Goal: Information Seeking & Learning: Learn about a topic

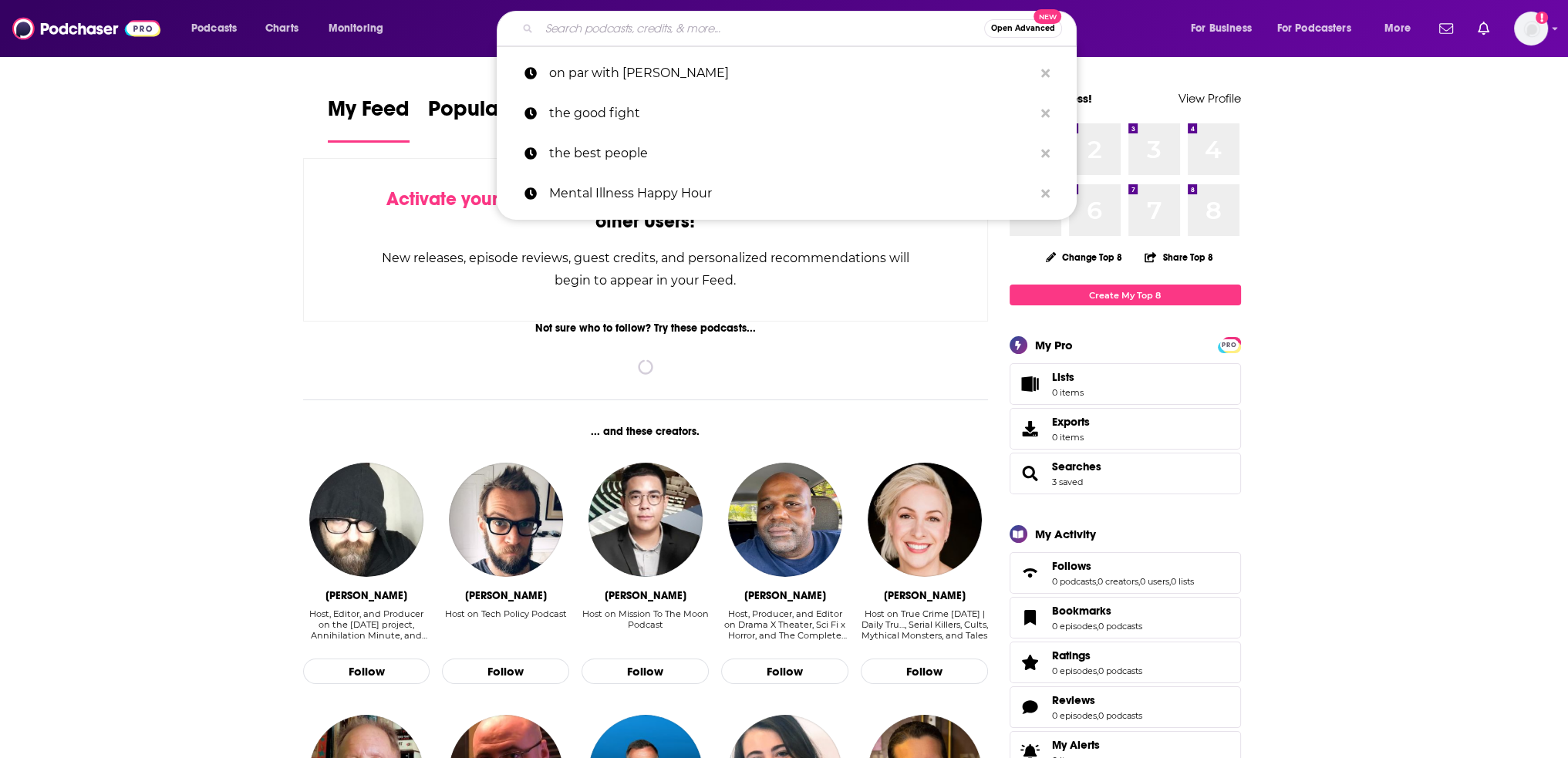
click at [590, 30] on input "Search podcasts, credits, & more..." at bounding box center [761, 28] width 445 height 25
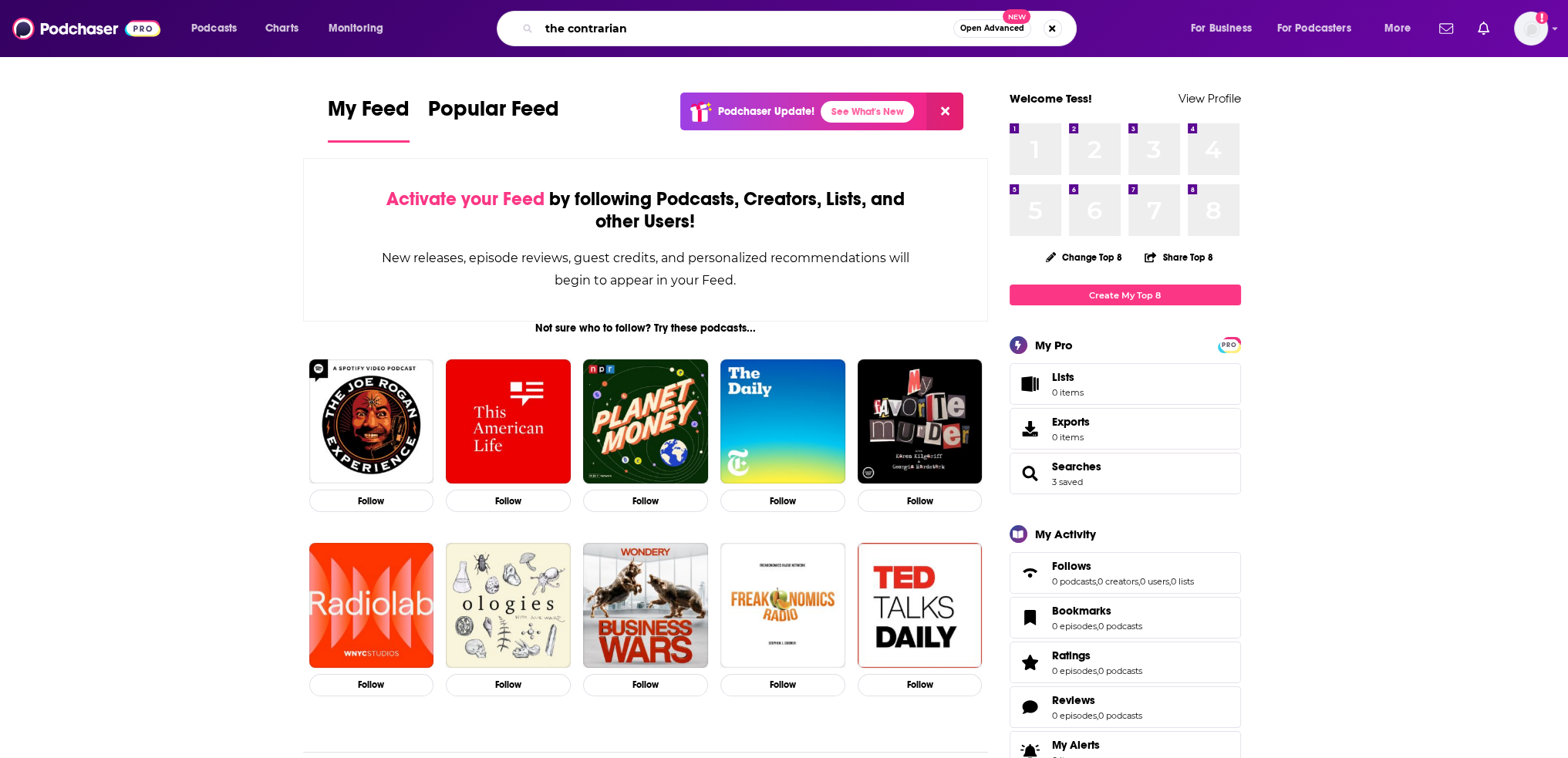
type input "the contrarian"
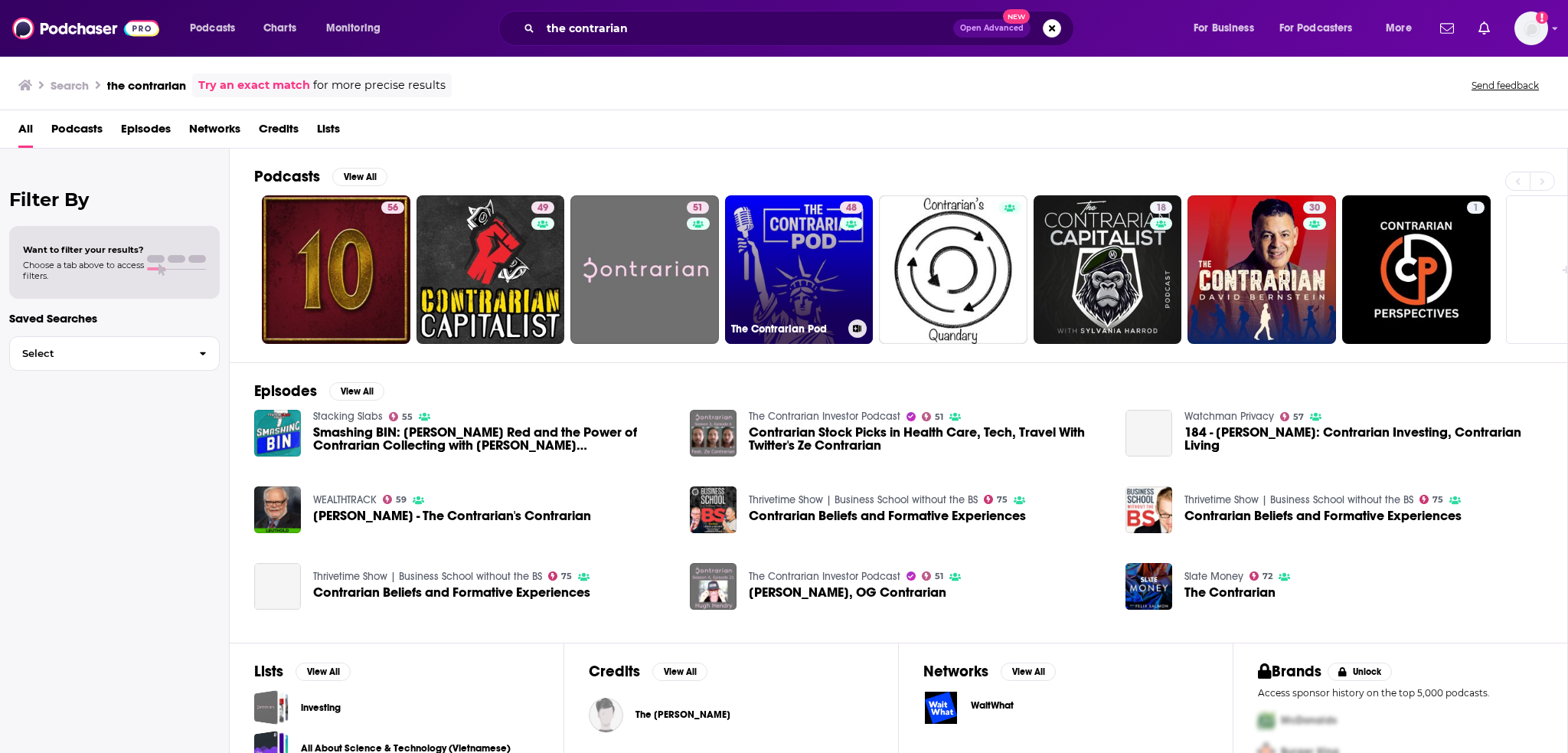
click at [779, 281] on link "48 The Contrarian Pod" at bounding box center [799, 269] width 148 height 148
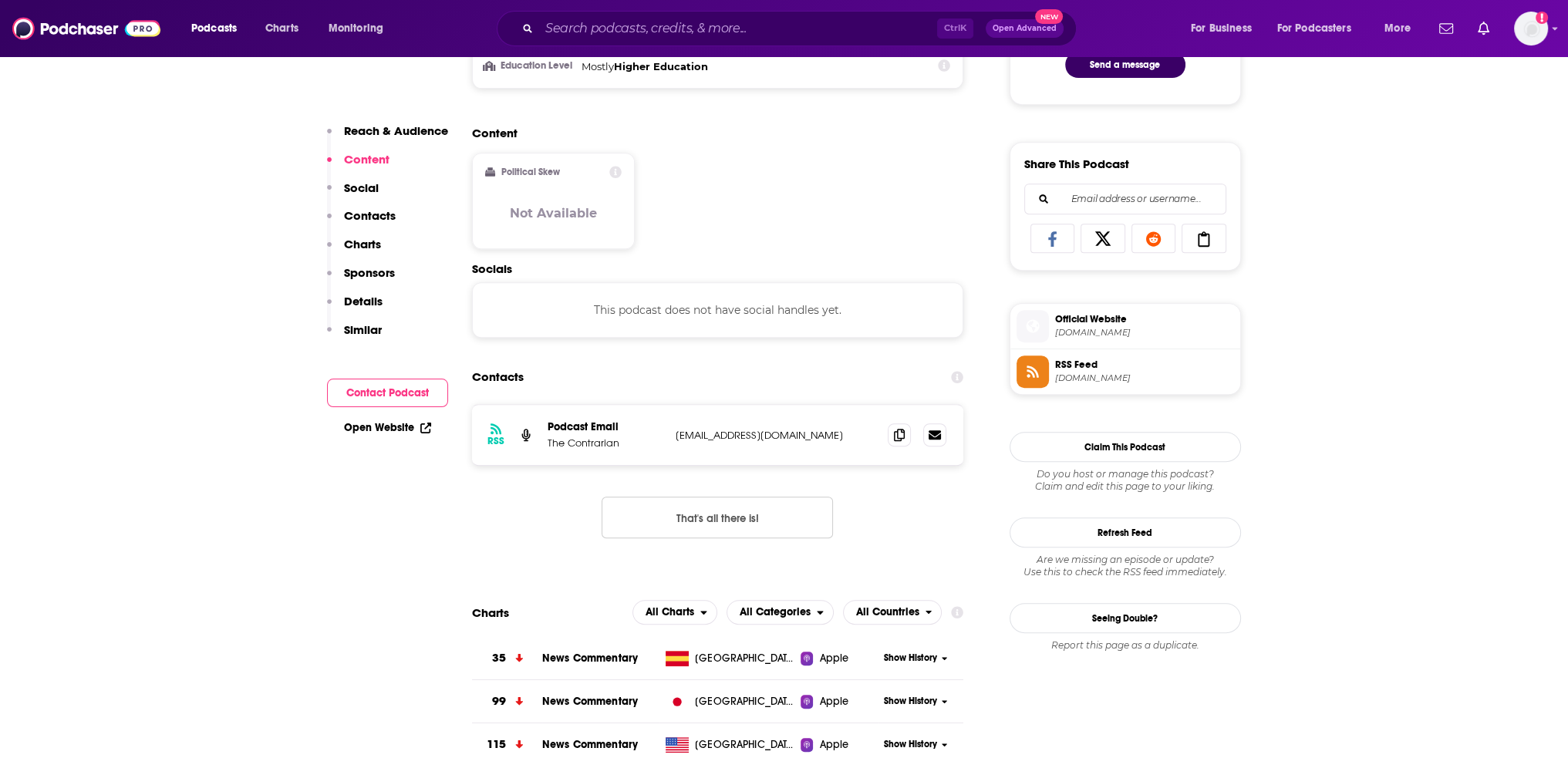
scroll to position [1156, 0]
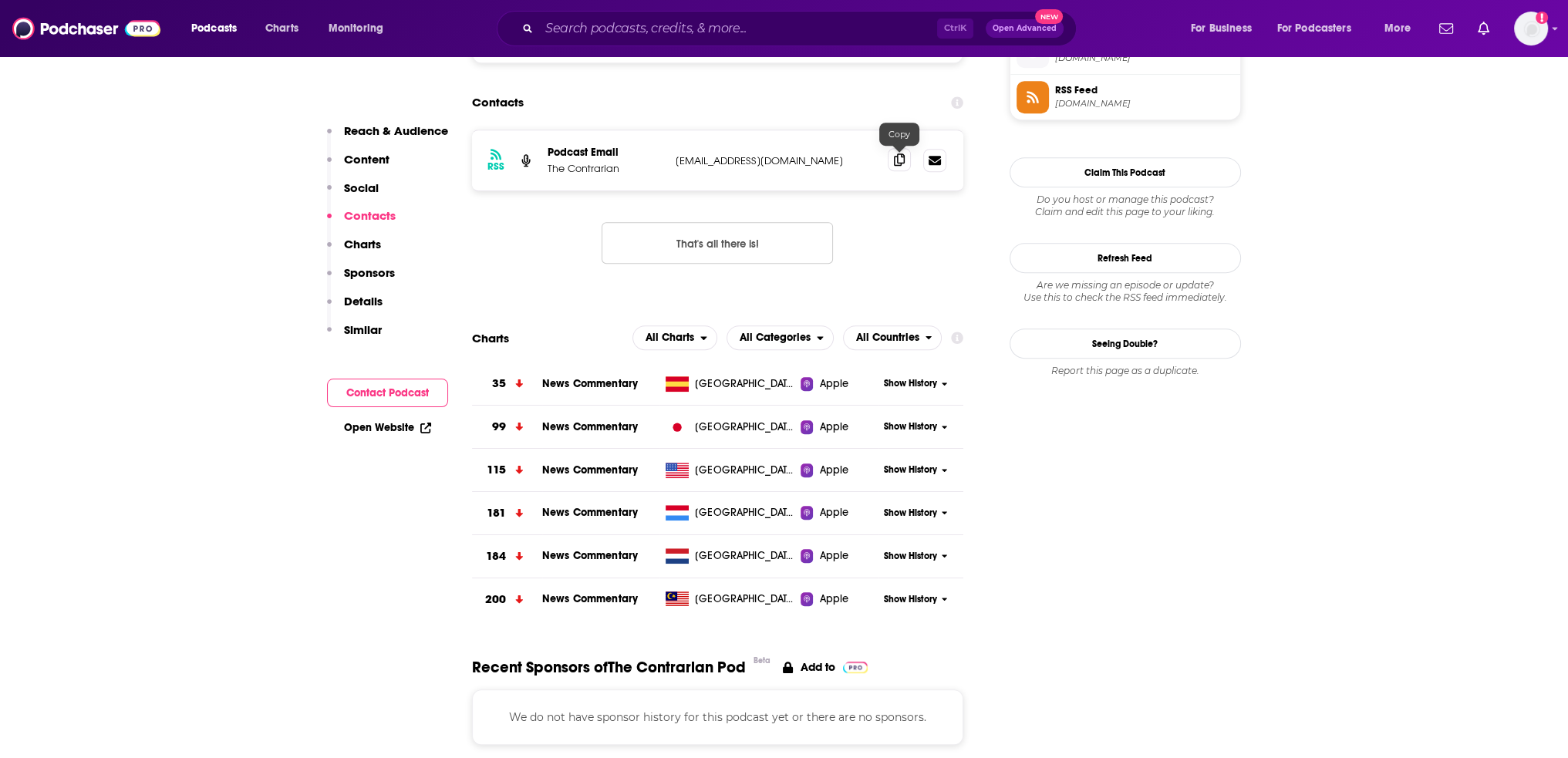
click at [893, 166] on icon at bounding box center [899, 160] width 11 height 12
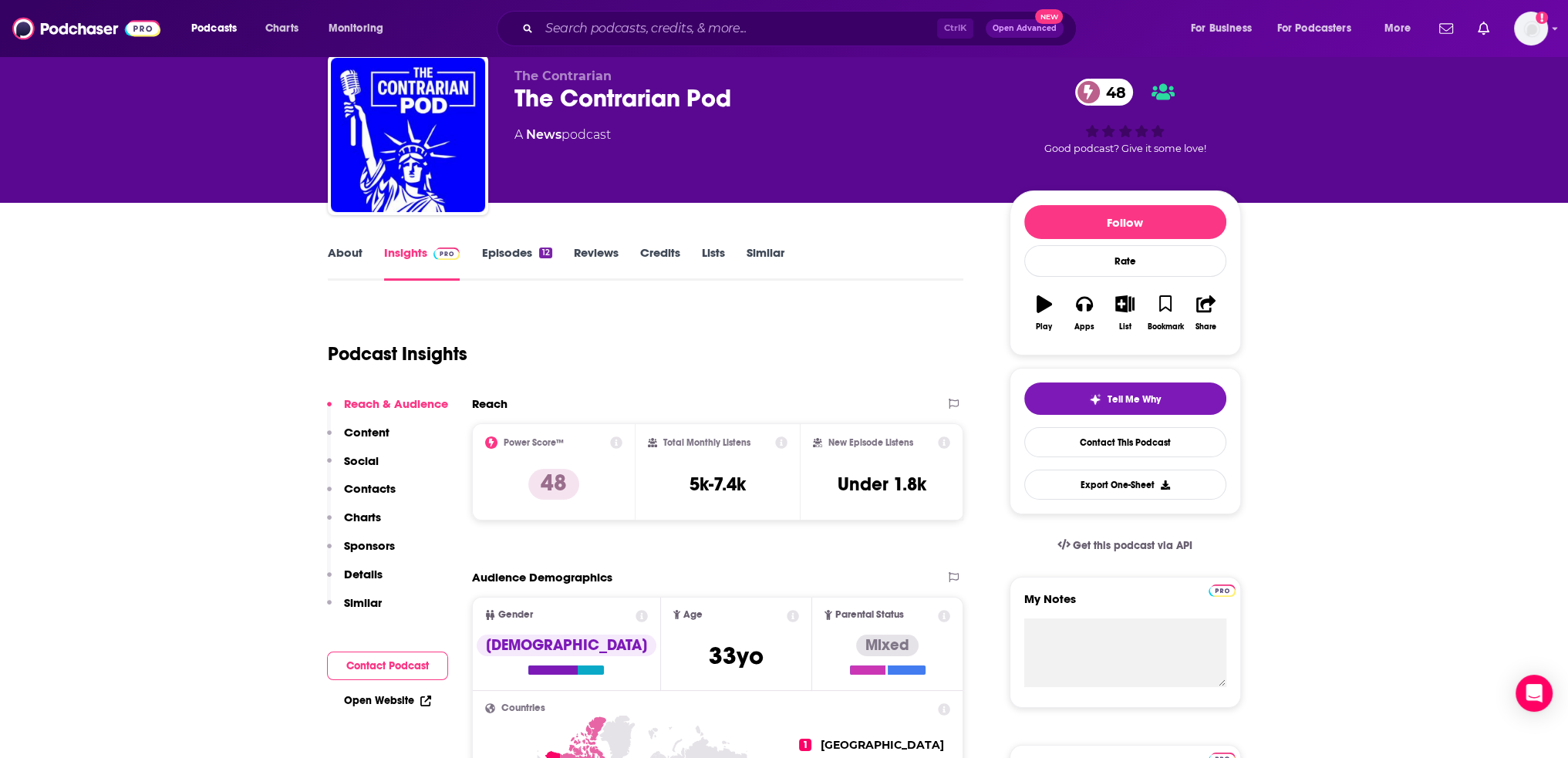
scroll to position [0, 0]
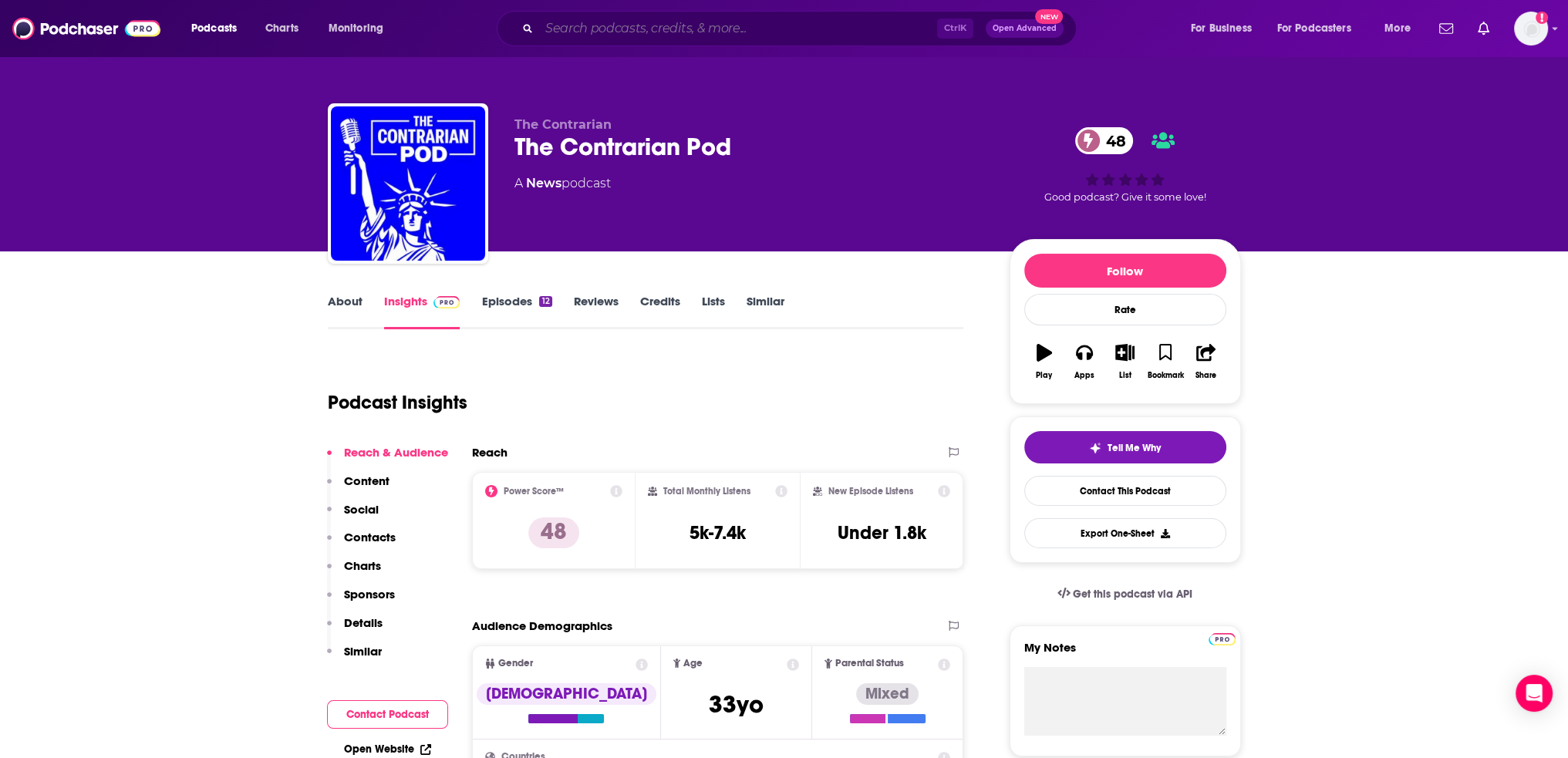
click at [547, 25] on input "Search podcasts, credits, & more..." at bounding box center [738, 28] width 398 height 25
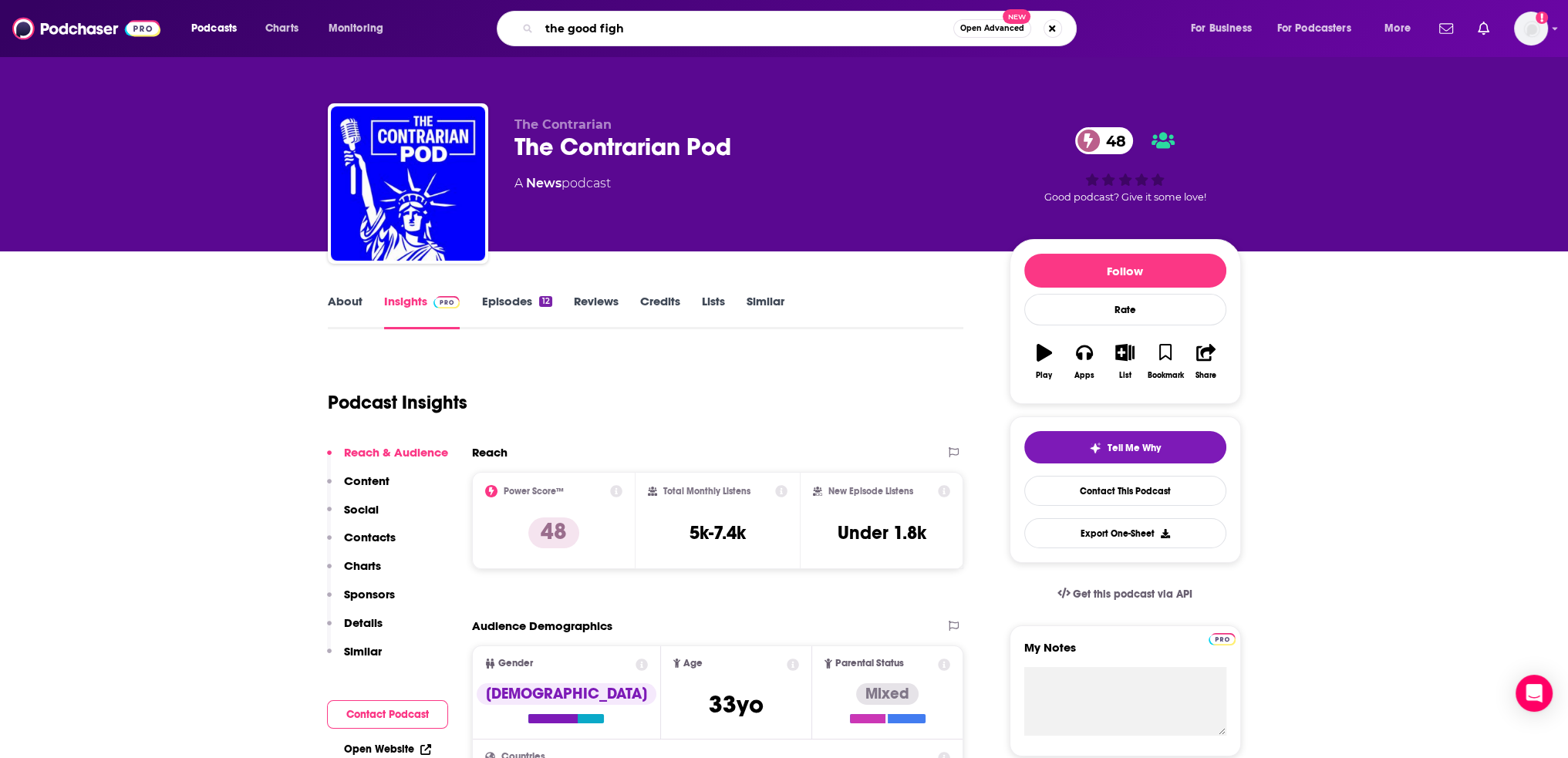
type input "the good fight"
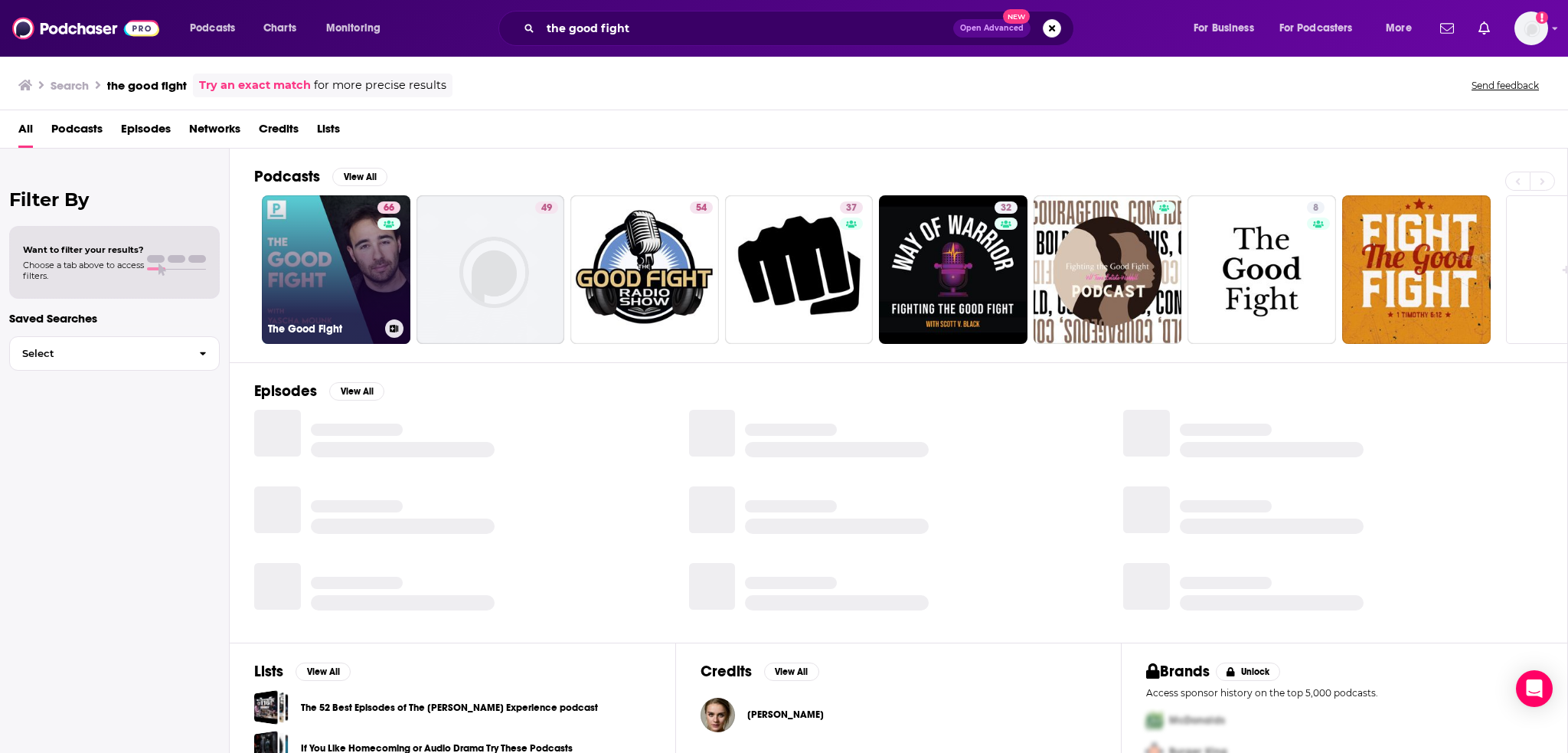
click at [356, 234] on link "66 The Good Fight" at bounding box center [336, 269] width 148 height 148
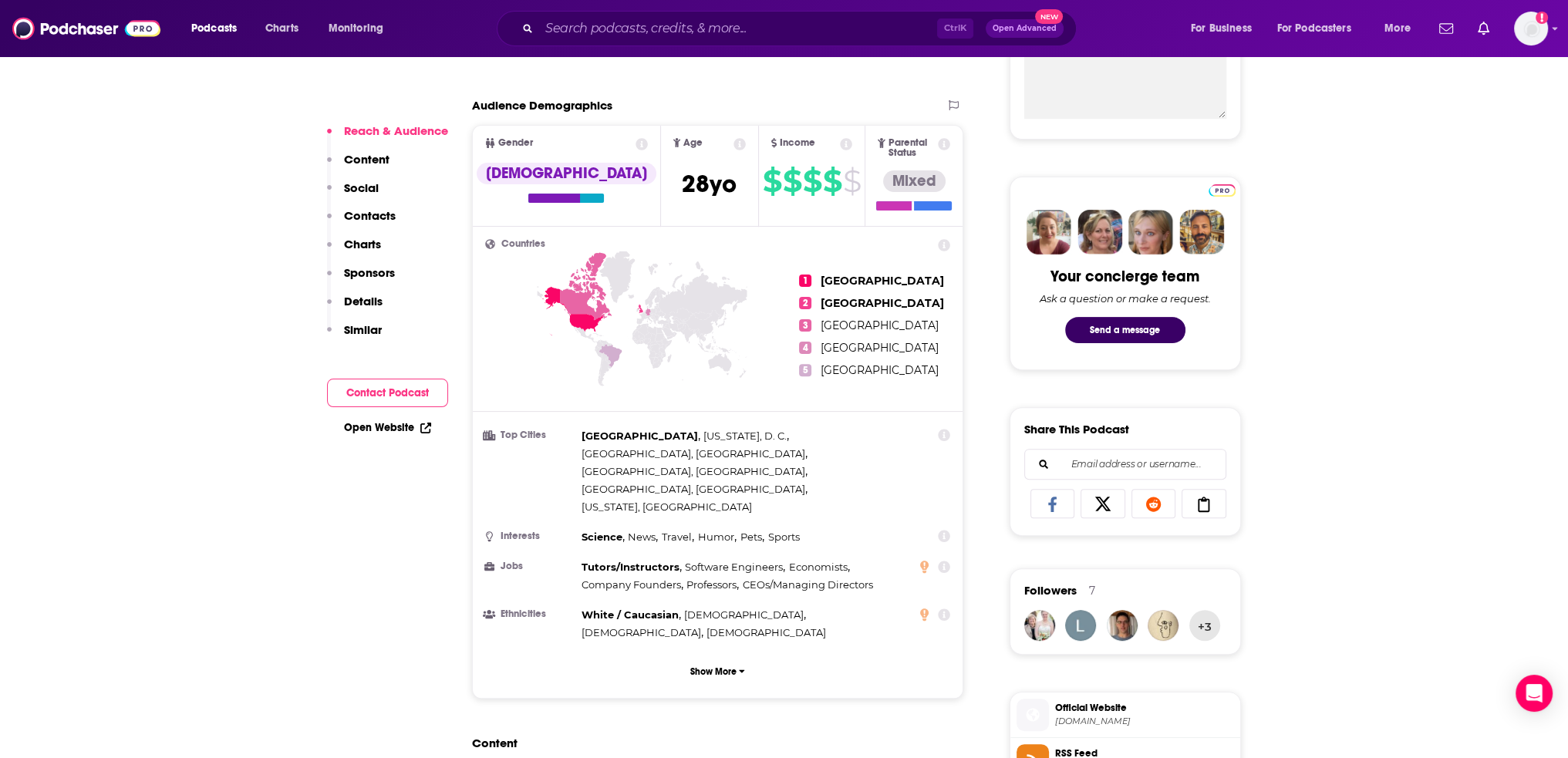
scroll to position [1156, 0]
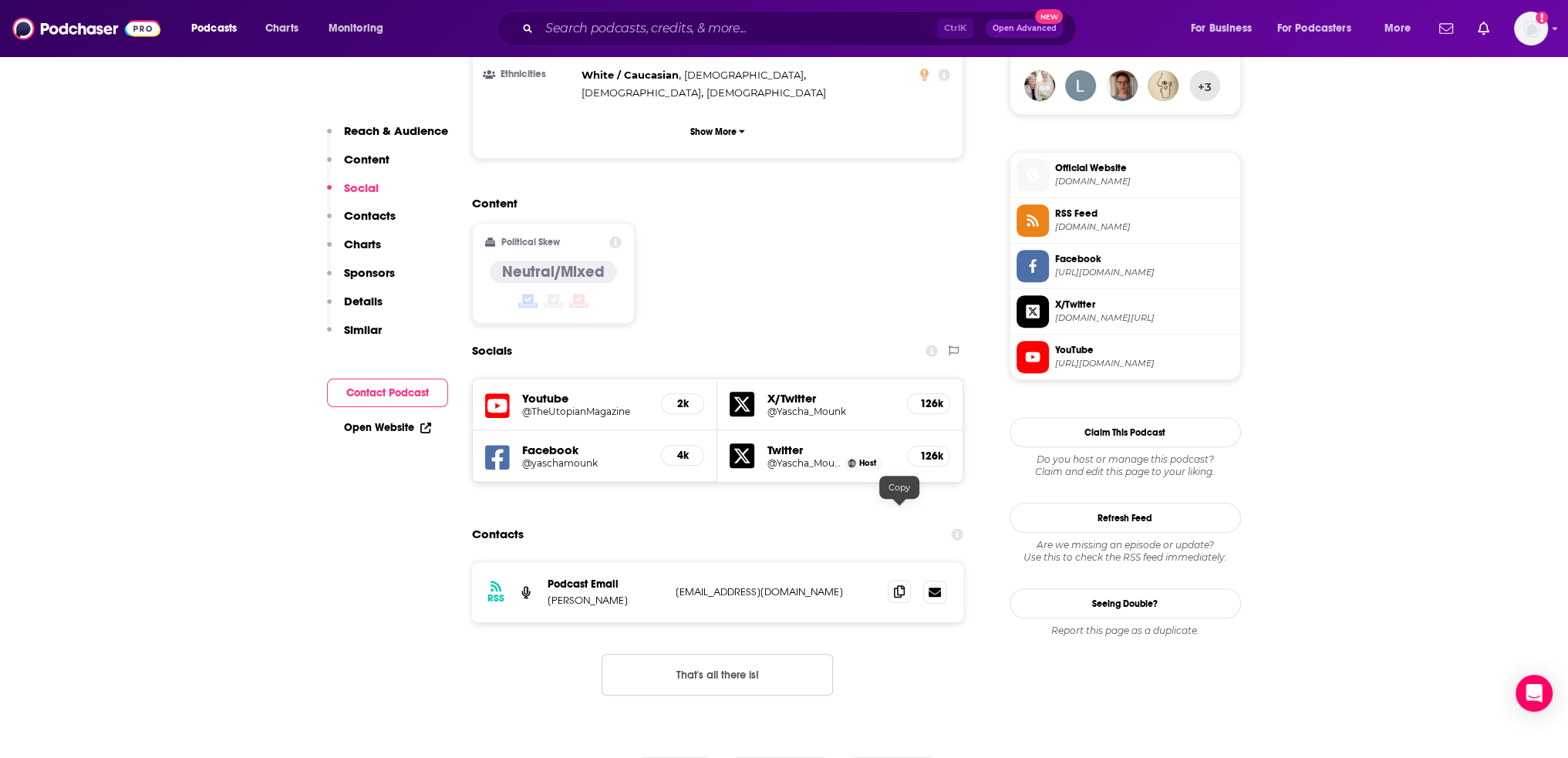
click at [897, 585] on icon at bounding box center [899, 591] width 11 height 12
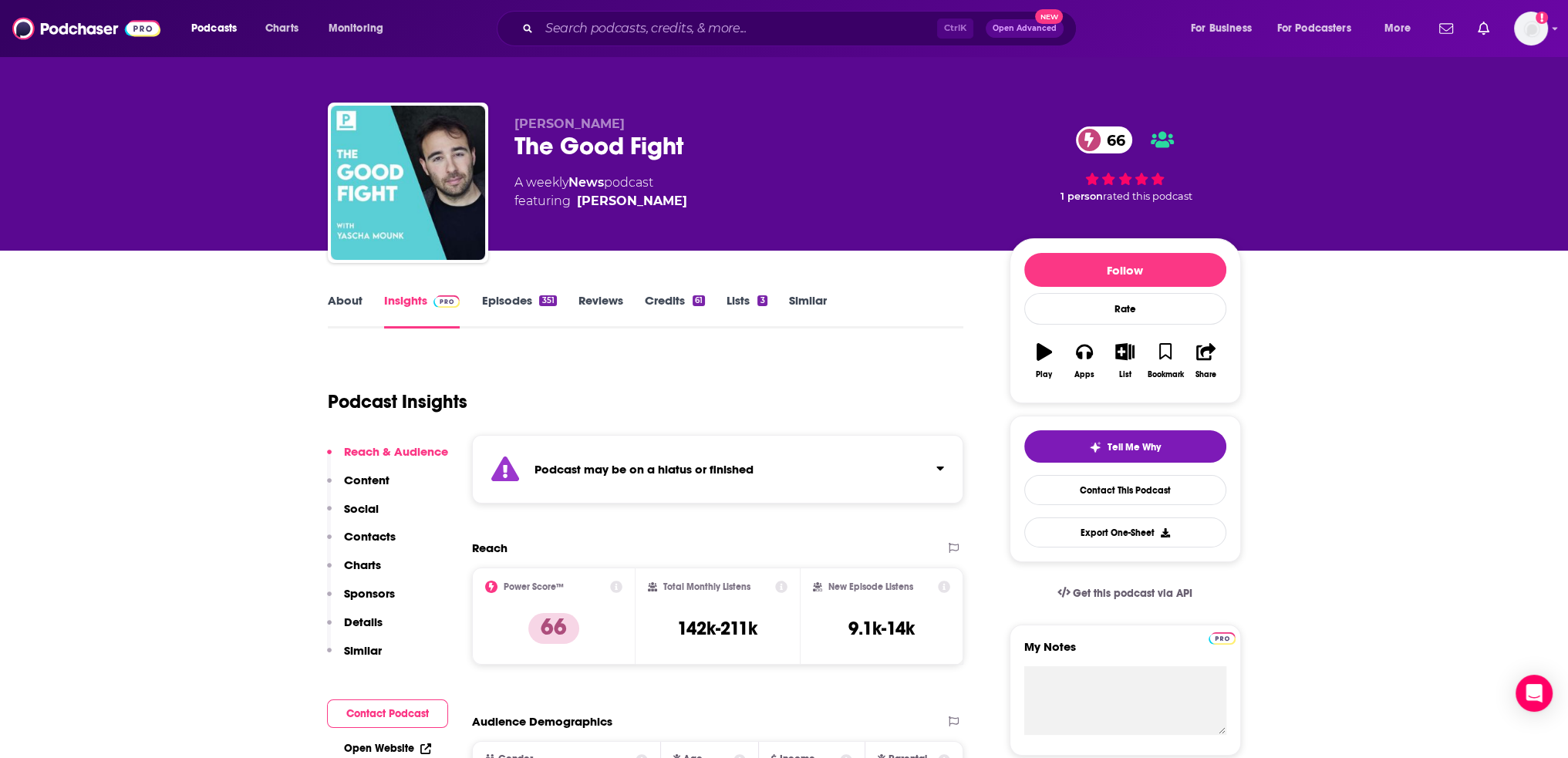
scroll to position [0, 0]
